Goal: Task Accomplishment & Management: Manage account settings

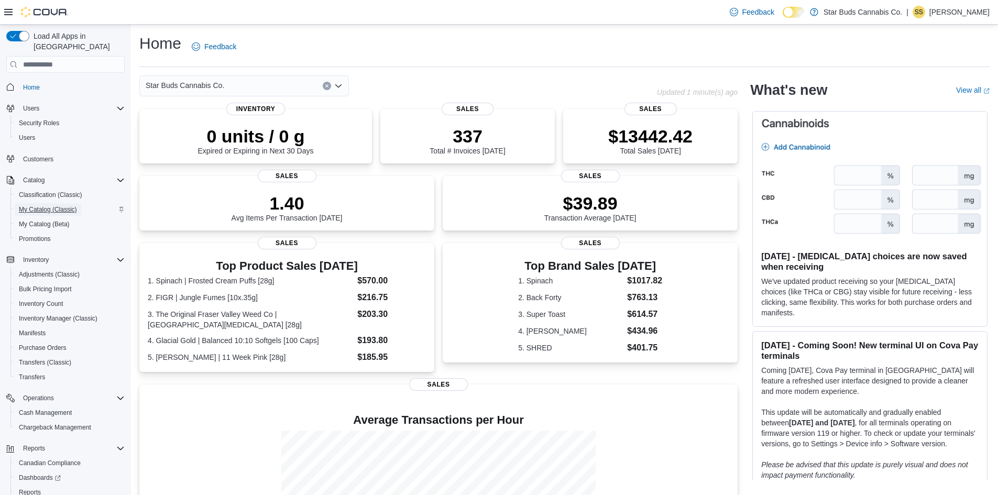
click at [68, 205] on span "My Catalog (Classic)" at bounding box center [48, 209] width 58 height 8
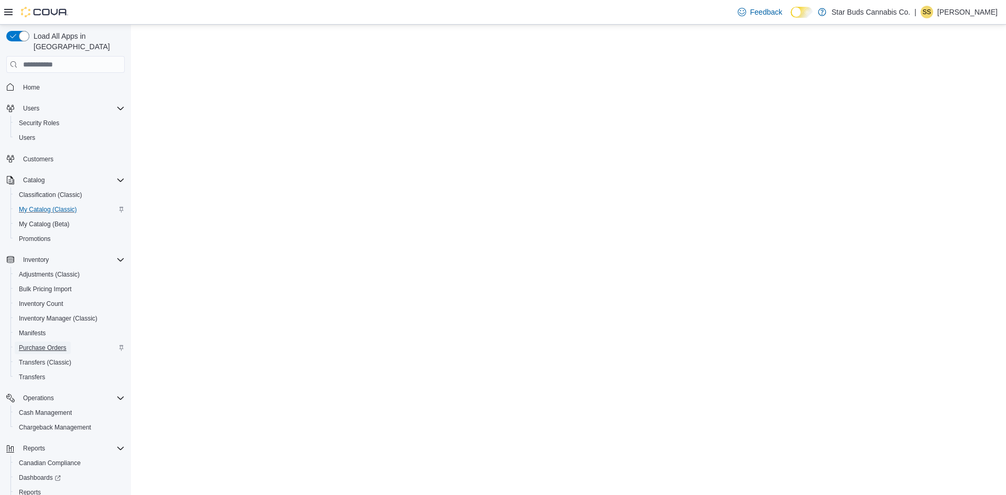
click at [55, 344] on span "Purchase Orders" at bounding box center [43, 348] width 48 height 8
